Goal: Find contact information: Find contact information

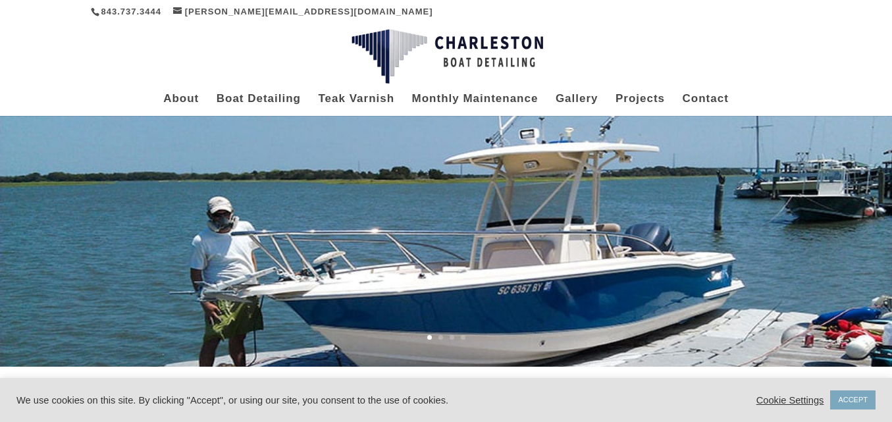
click at [857, 397] on link "ACCEPT" at bounding box center [852, 399] width 45 height 19
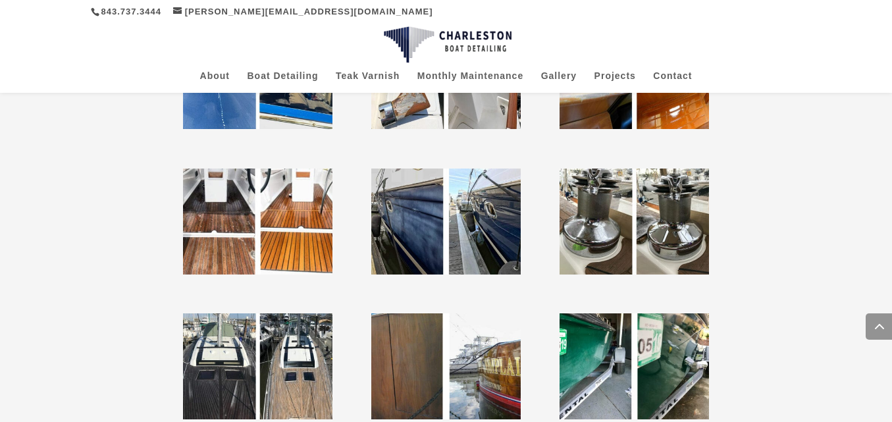
scroll to position [3505, 0]
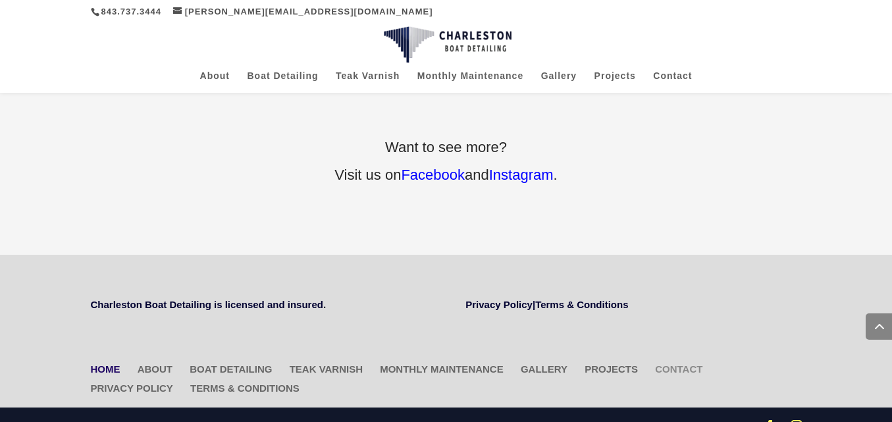
click at [655, 363] on link "Contact" at bounding box center [678, 368] width 47 height 11
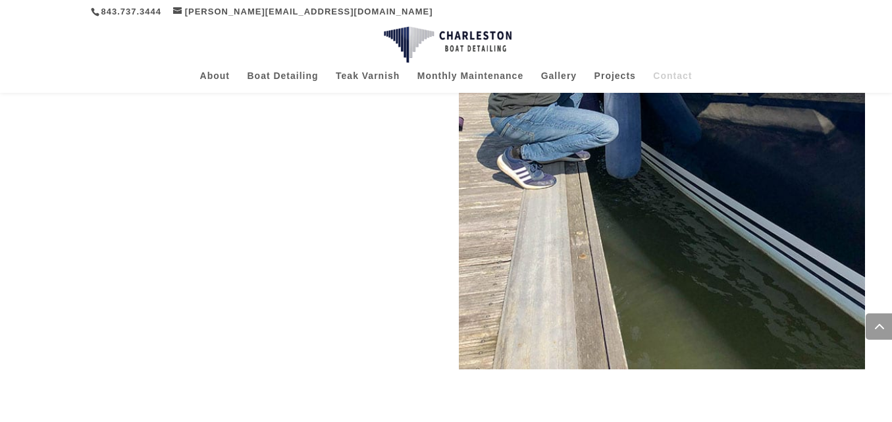
scroll to position [901, 0]
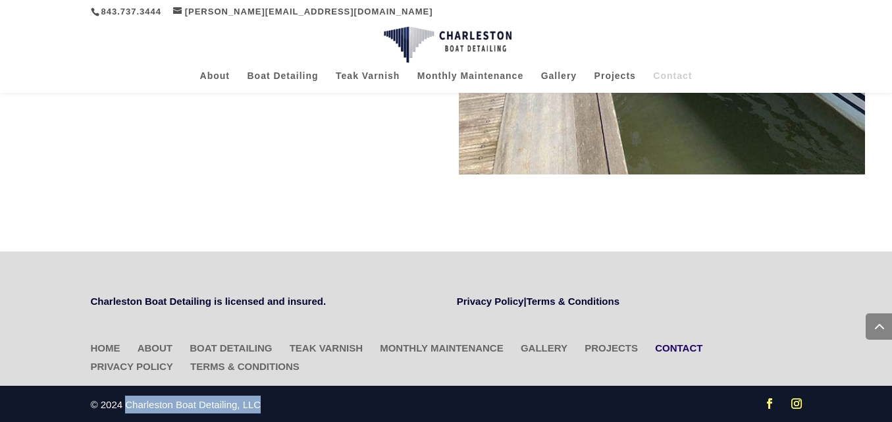
drag, startPoint x: 125, startPoint y: 398, endPoint x: 267, endPoint y: 400, distance: 142.2
click at [267, 400] on div "Facebook Instagram © 2024 Charleston Boat Detailing, LLC" at bounding box center [446, 408] width 711 height 24
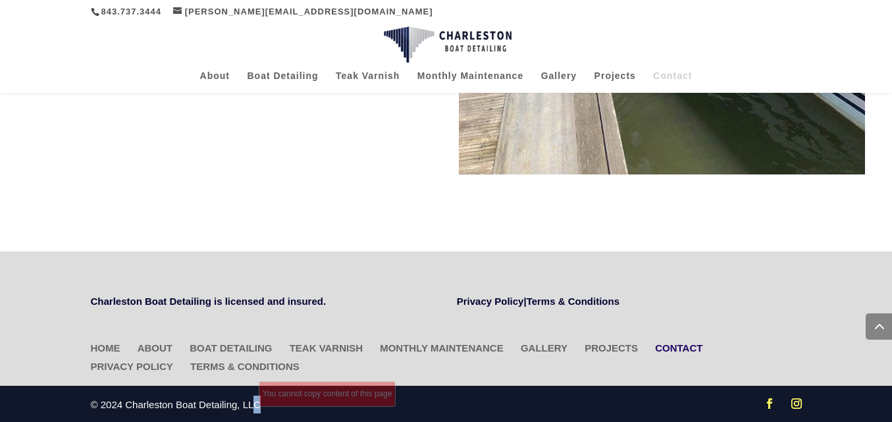
click at [253, 406] on div "© 2024 Charleston Boat Detailing, LLC" at bounding box center [176, 408] width 171 height 24
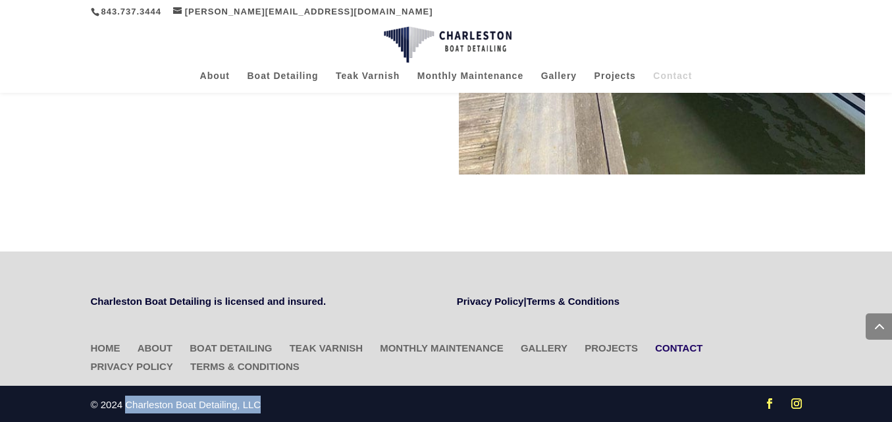
drag, startPoint x: 261, startPoint y: 404, endPoint x: 124, endPoint y: 401, distance: 136.3
click at [124, 401] on div "Facebook Instagram © 2024 Charleston Boat Detailing, LLC" at bounding box center [446, 408] width 711 height 24
